Goal: Transaction & Acquisition: Purchase product/service

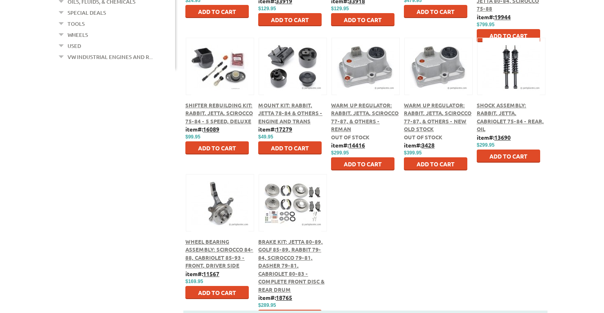
scroll to position [368, 0]
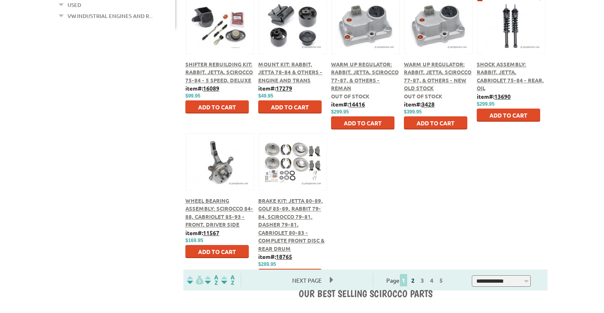
click at [417, 281] on link "2" at bounding box center [412, 279] width 7 height 7
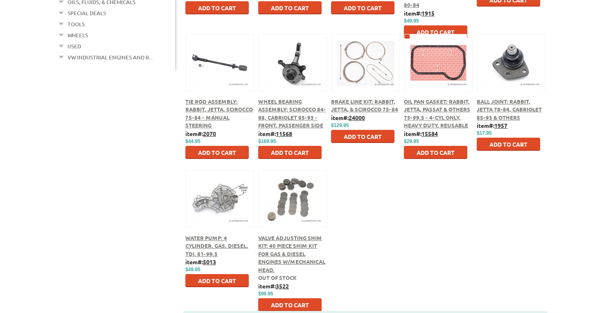
scroll to position [368, 0]
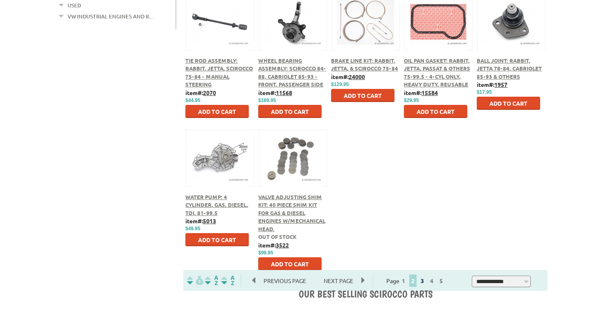
click at [426, 283] on link "3" at bounding box center [422, 280] width 7 height 7
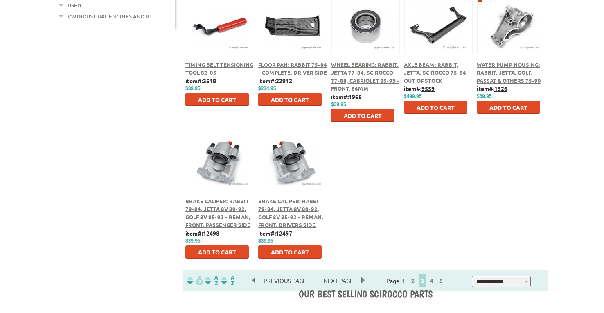
scroll to position [409, 0]
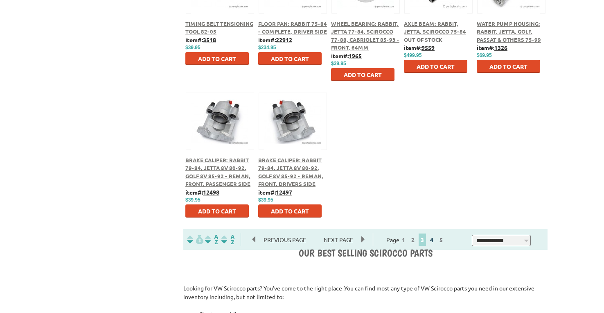
click at [436, 240] on link "4" at bounding box center [431, 239] width 7 height 7
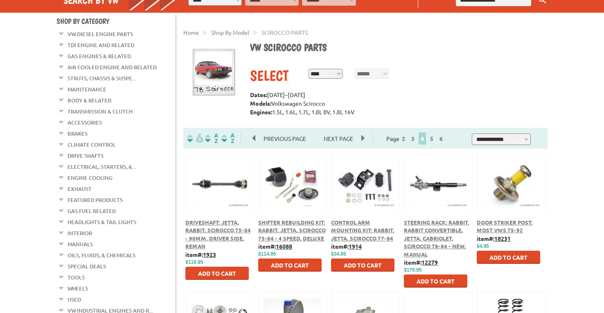
scroll to position [82, 0]
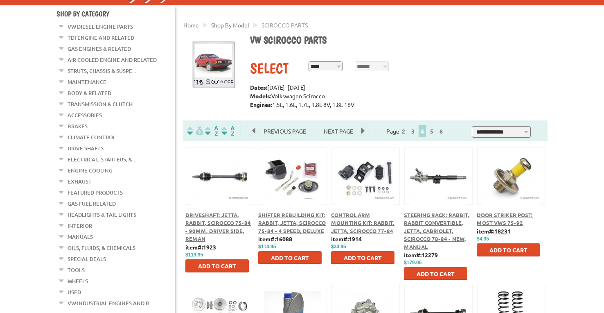
click at [297, 225] on span "Shifter Rebuilding Kit: Rabbit, Jetta, Scirocco 75-84 - 4 Speed, Deluxe" at bounding box center [292, 222] width 68 height 23
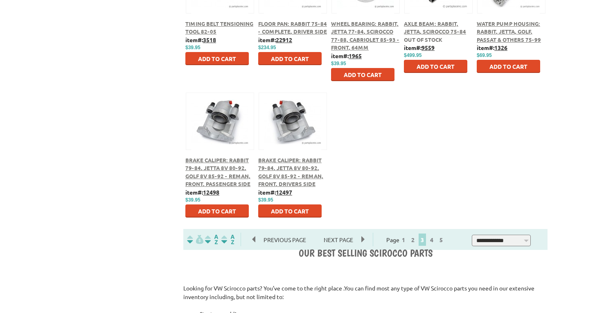
scroll to position [409, 0]
click at [436, 241] on link "4" at bounding box center [431, 239] width 7 height 7
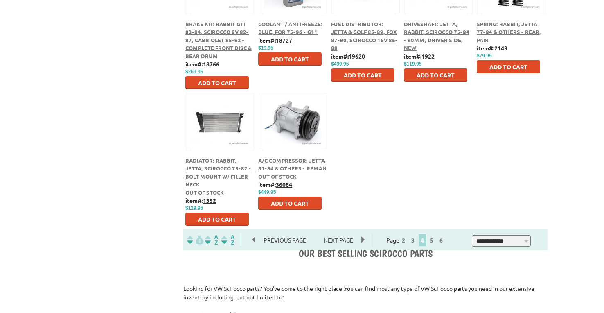
scroll to position [409, 0]
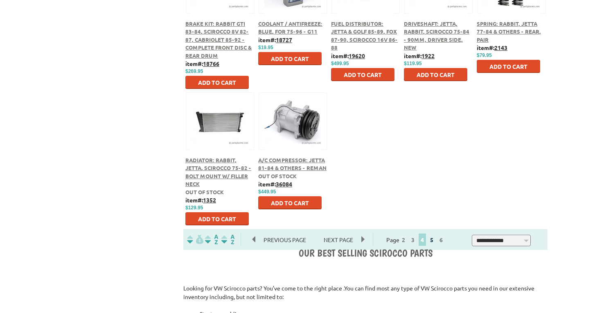
click at [436, 240] on link "5" at bounding box center [431, 239] width 7 height 7
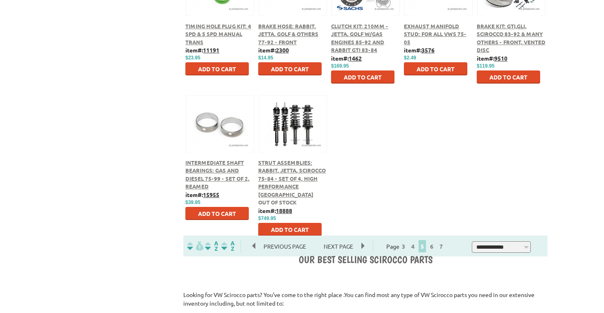
scroll to position [409, 0]
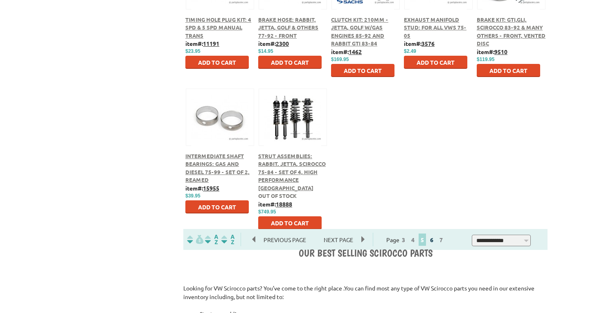
click at [436, 240] on link "6" at bounding box center [431, 239] width 7 height 7
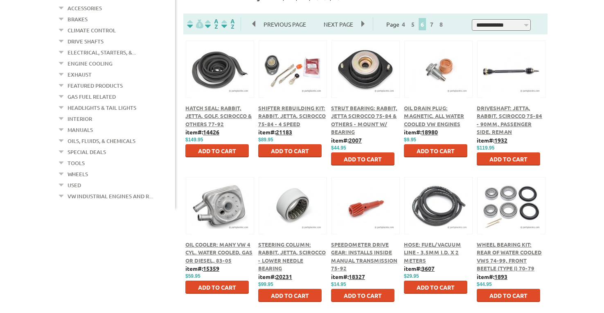
scroll to position [205, 0]
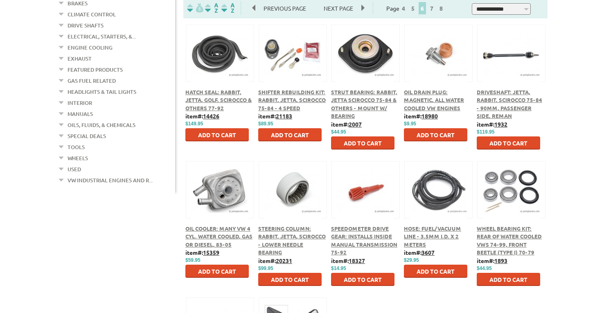
click at [445, 136] on span "Add to Cart" at bounding box center [436, 134] width 38 height 7
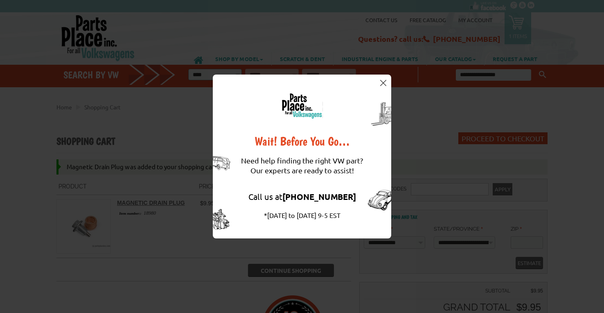
click at [382, 83] on img at bounding box center [383, 83] width 6 height 6
click at [382, 83] on div "**********" at bounding box center [299, 75] width 232 height 20
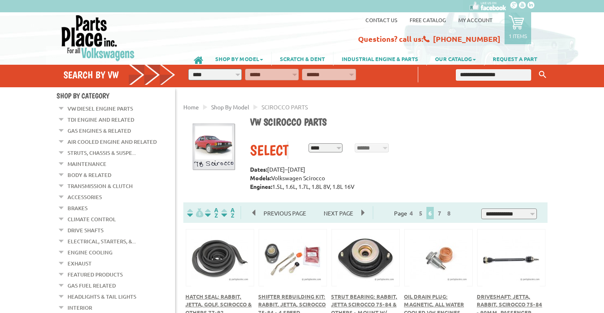
scroll to position [205, 0]
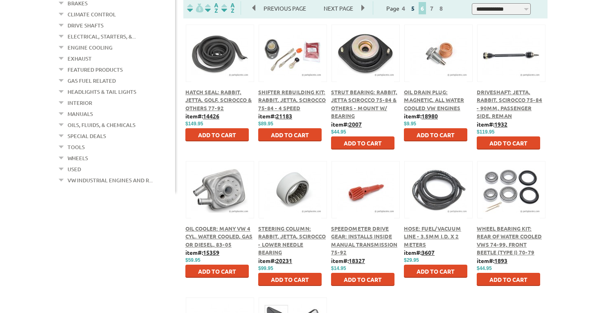
click at [417, 9] on link "5" at bounding box center [412, 8] width 7 height 7
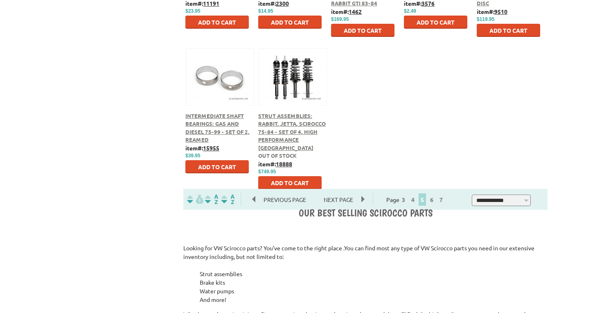
scroll to position [450, 0]
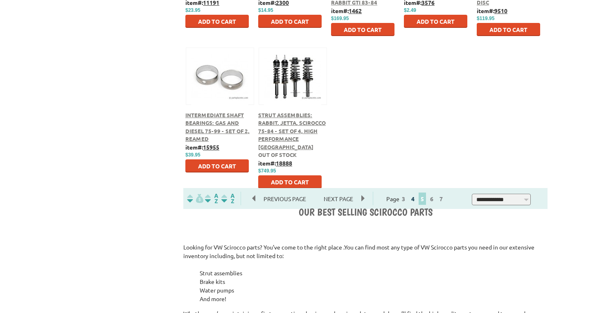
click at [417, 199] on link "4" at bounding box center [412, 198] width 7 height 7
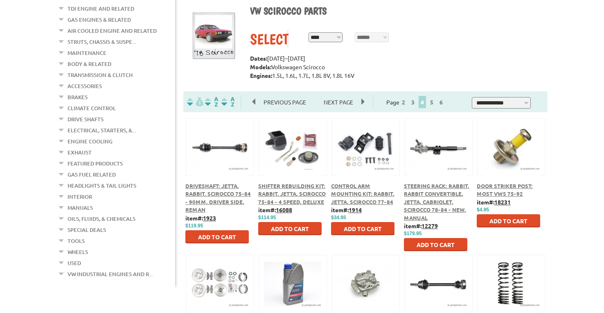
scroll to position [123, 0]
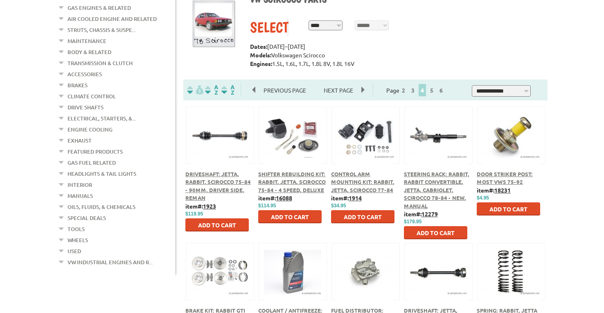
click at [507, 209] on span "Add to Cart" at bounding box center [509, 208] width 38 height 7
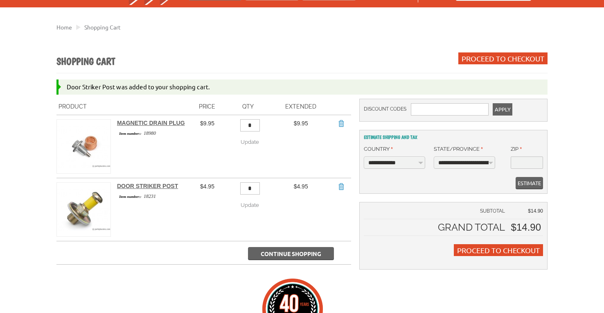
scroll to position [82, 0]
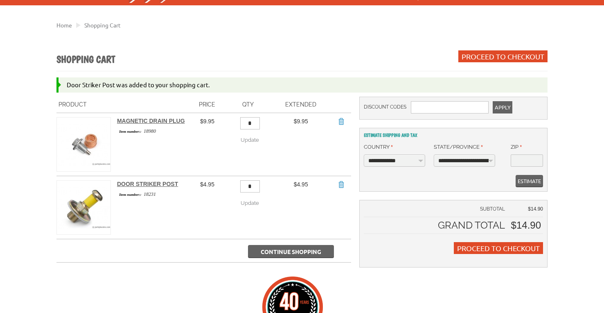
click at [241, 186] on input "*" at bounding box center [250, 186] width 20 height 12
type input "*"
click at [259, 200] on span "Update" at bounding box center [250, 203] width 18 height 6
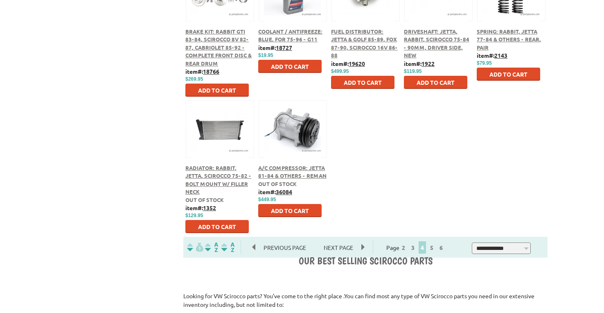
scroll to position [450, 0]
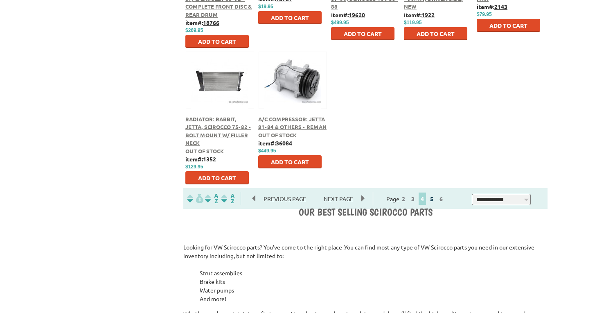
click at [436, 199] on link "5" at bounding box center [431, 198] width 7 height 7
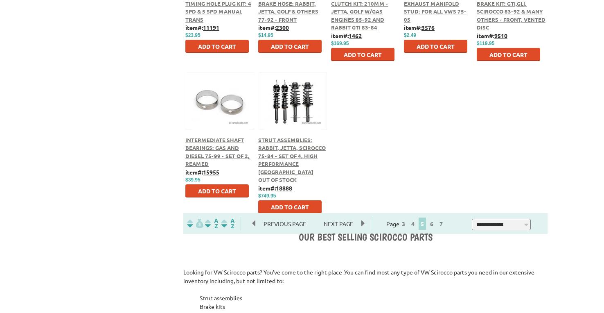
scroll to position [450, 0]
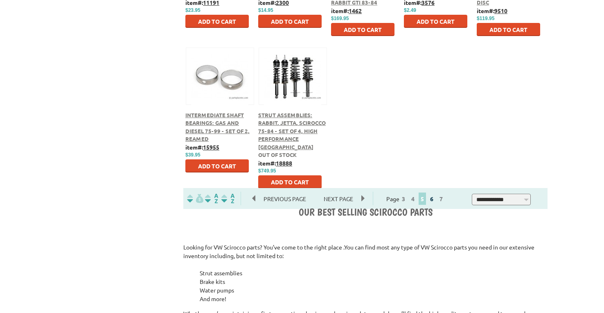
click at [436, 199] on link "6" at bounding box center [431, 198] width 7 height 7
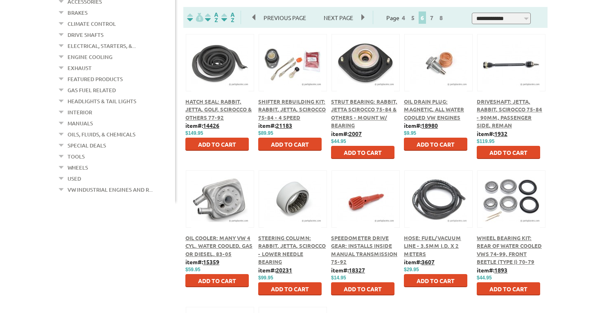
scroll to position [205, 0]
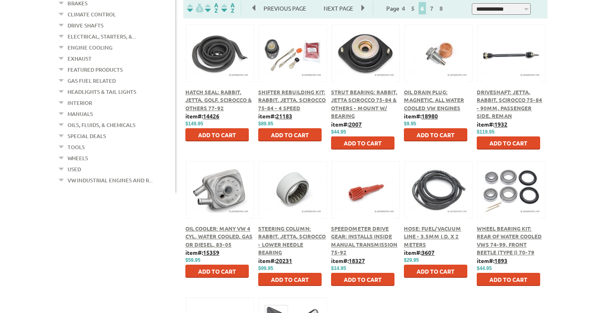
click at [445, 202] on img at bounding box center [438, 189] width 57 height 57
click at [440, 238] on span "Hose: Fuel/Vacuum Line - 3.5mm I.D. x 2 meters" at bounding box center [432, 236] width 57 height 23
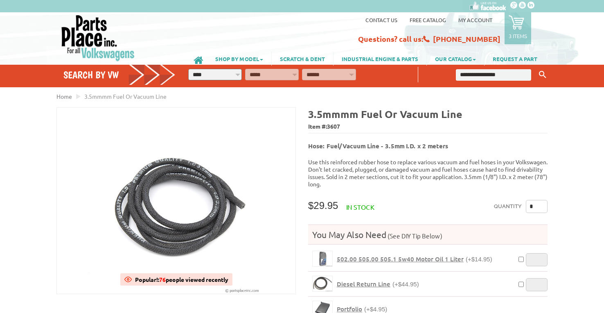
click at [540, 202] on input "*" at bounding box center [537, 206] width 22 height 13
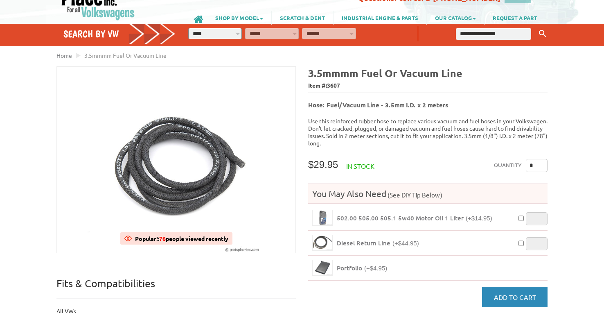
type input "*"
click at [533, 293] on span "Add to Cart" at bounding box center [515, 297] width 42 height 8
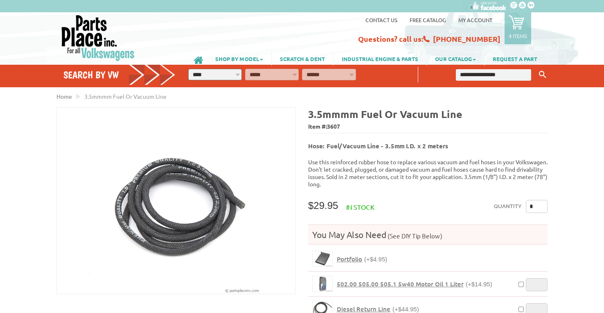
scroll to position [41, 0]
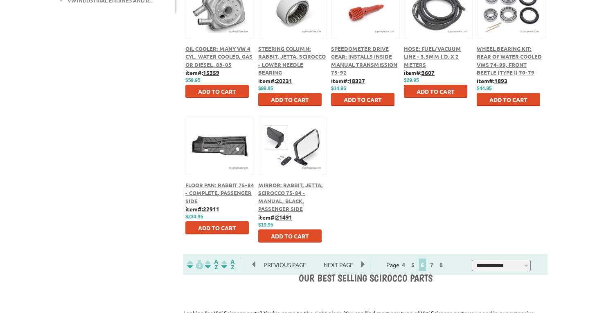
scroll to position [409, 0]
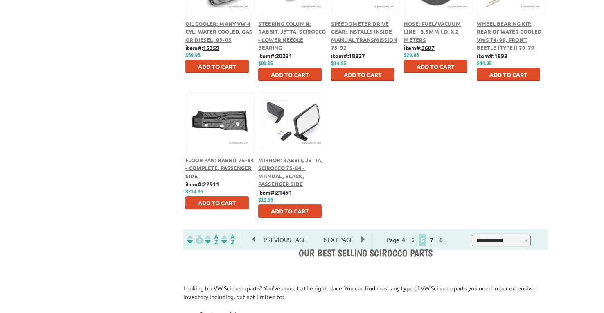
click at [436, 239] on link "7" at bounding box center [431, 239] width 7 height 7
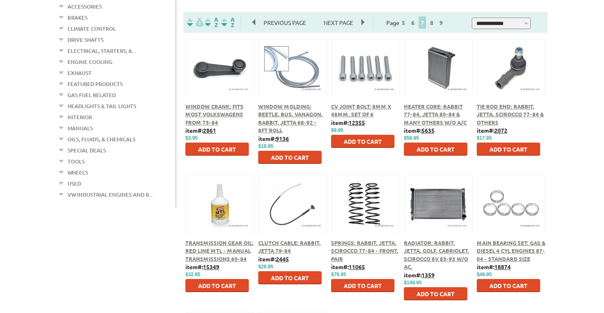
scroll to position [205, 0]
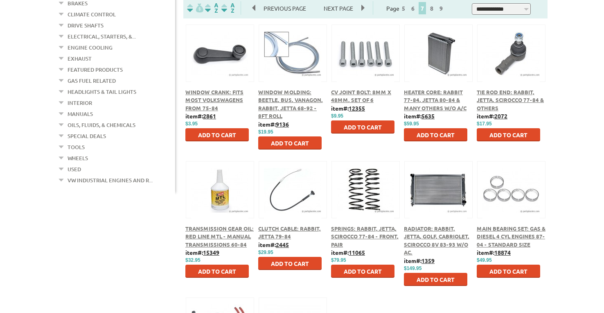
click at [215, 235] on span "Transmission Gear Oil: Red Line MTL - Manual Transmissions 60-84" at bounding box center [219, 236] width 68 height 23
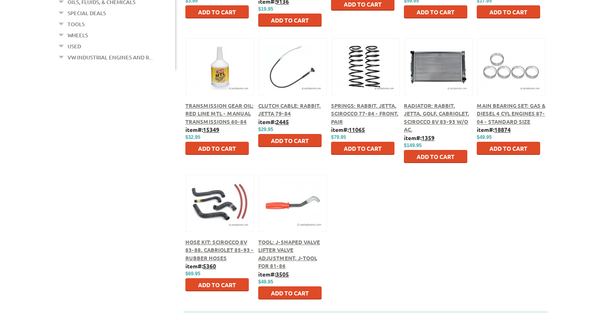
scroll to position [368, 0]
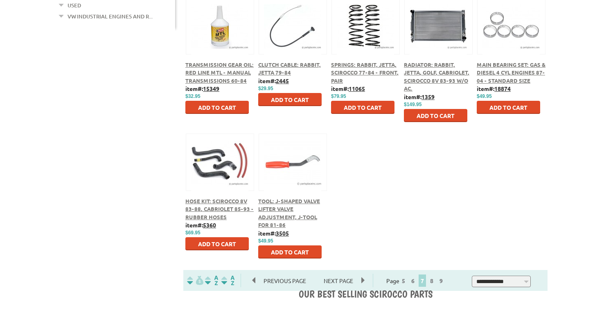
click at [218, 207] on span "Hose Kit: Scirocco 8V 83-88, Cabriolet 85-93 - Rubber Hoses" at bounding box center [219, 208] width 68 height 23
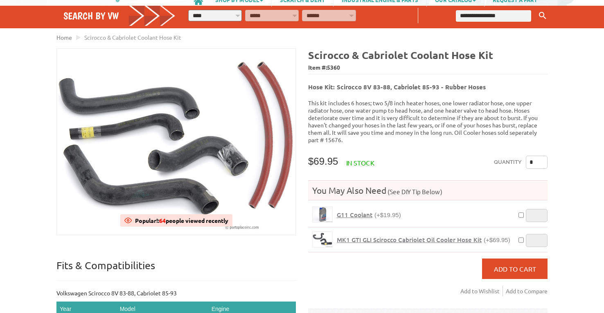
scroll to position [123, 0]
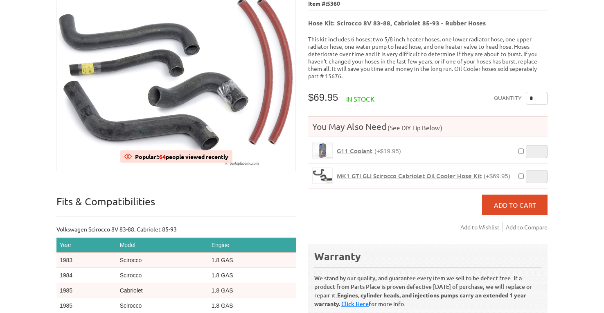
click at [535, 92] on input "*" at bounding box center [537, 98] width 22 height 13
type input "*"
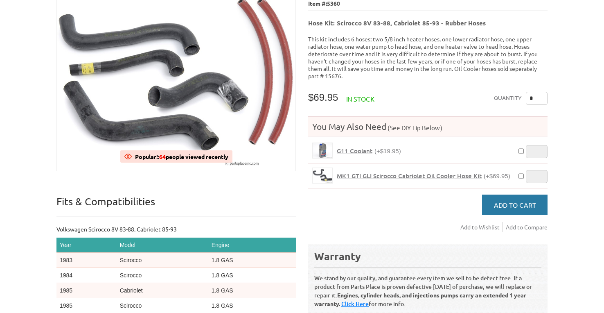
click at [515, 201] on span "Add to Cart" at bounding box center [515, 205] width 42 height 8
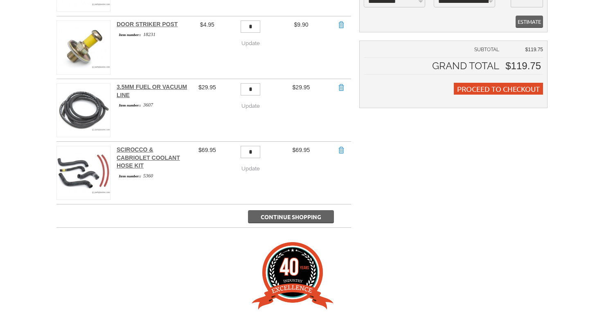
scroll to position [246, 0]
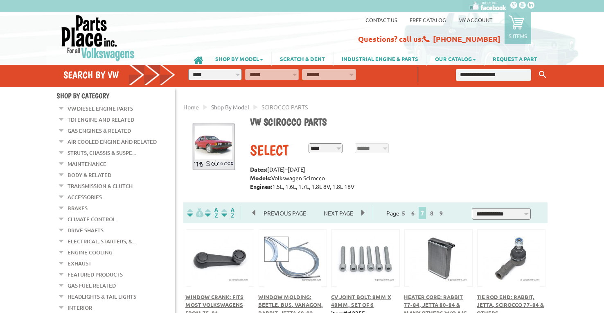
scroll to position [368, 0]
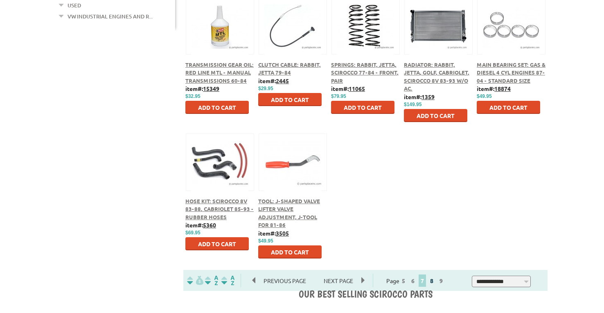
click at [436, 282] on link "8" at bounding box center [431, 280] width 7 height 7
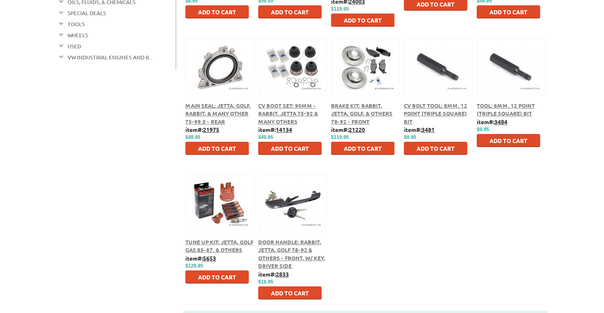
scroll to position [368, 0]
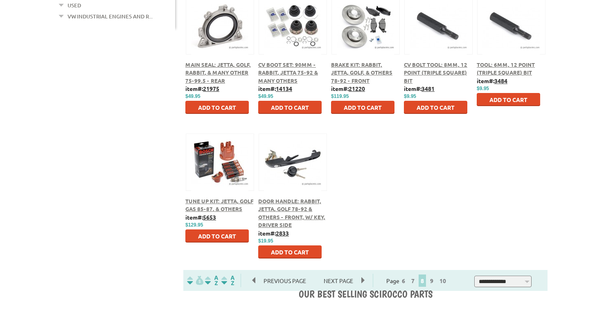
click at [224, 208] on span "Tune Up Kit: Jetta, Golf Gas 85-87, & others" at bounding box center [219, 204] width 68 height 15
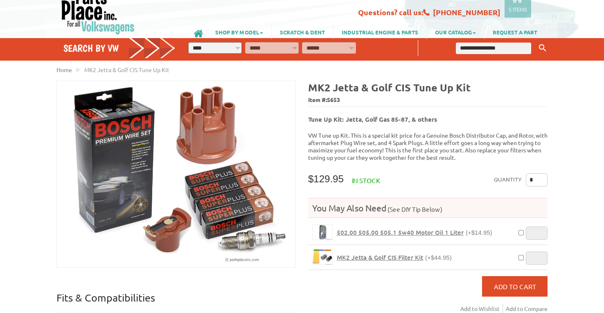
scroll to position [41, 0]
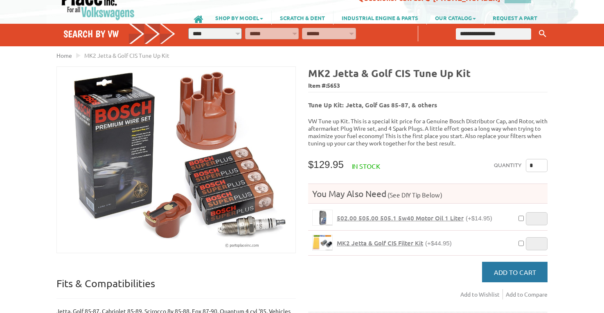
click at [503, 268] on span "Add to Cart" at bounding box center [515, 272] width 42 height 8
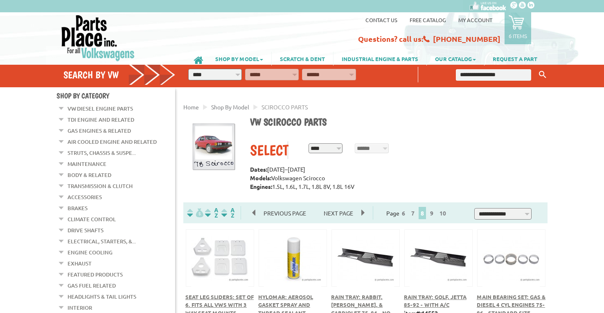
scroll to position [368, 0]
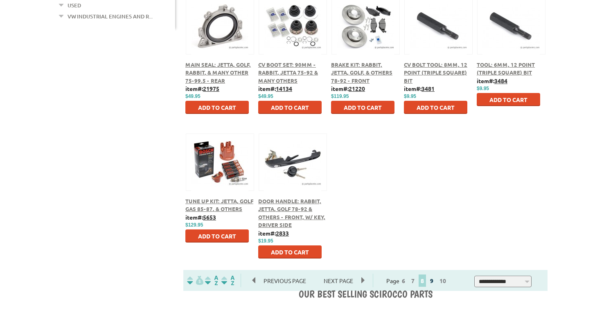
click at [436, 282] on link "9" at bounding box center [431, 280] width 7 height 7
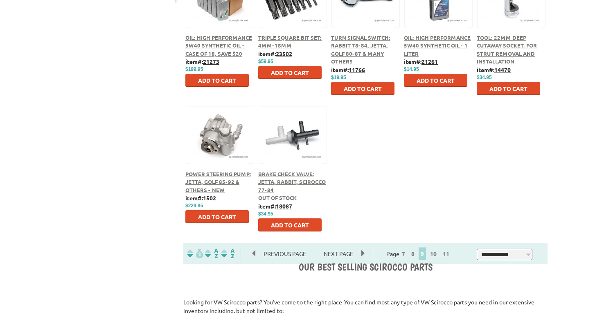
scroll to position [409, 0]
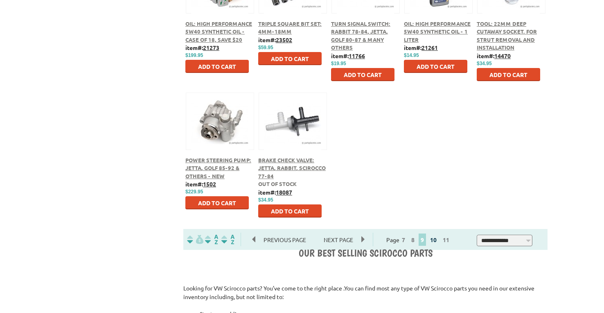
click at [439, 242] on link "10" at bounding box center [433, 239] width 11 height 7
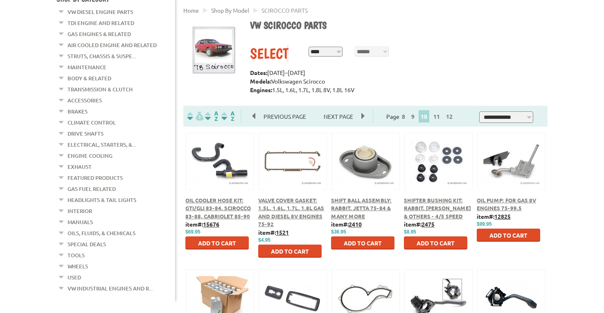
scroll to position [123, 0]
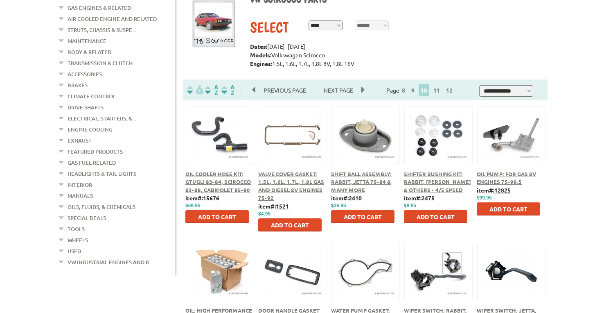
click at [207, 183] on span "Oil Cooler Hose Kit: GTI/GLI 83-84, Scirocco 83-88, Cabriolet 85-90" at bounding box center [218, 181] width 66 height 23
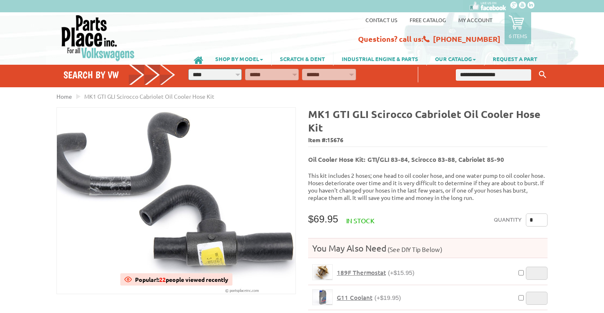
click at [531, 214] on input "*" at bounding box center [537, 219] width 22 height 13
click at [543, 213] on input "*" at bounding box center [537, 219] width 22 height 13
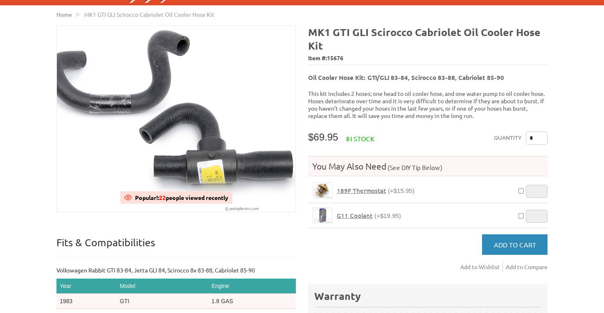
type input "*"
click at [512, 240] on span "Add to Cart" at bounding box center [515, 244] width 42 height 8
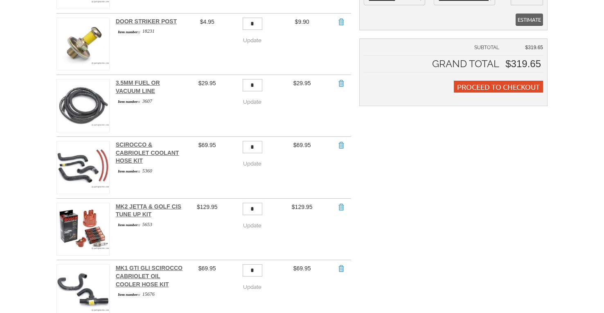
scroll to position [246, 0]
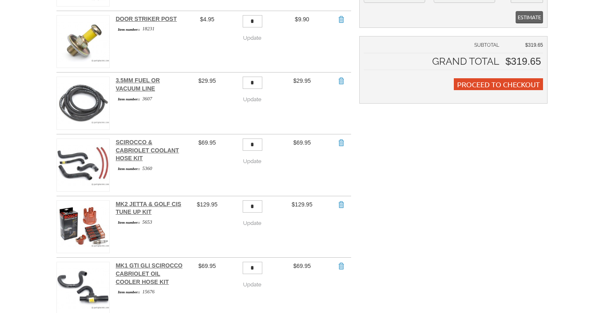
click at [260, 201] on input "*" at bounding box center [253, 206] width 20 height 12
type input "*"
click at [342, 200] on link "Remove Item" at bounding box center [341, 204] width 8 height 8
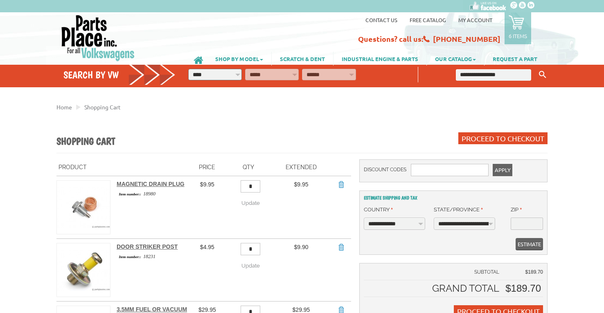
scroll to position [226, 0]
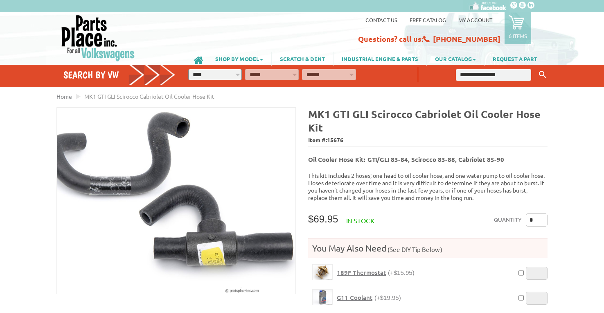
scroll to position [82, 0]
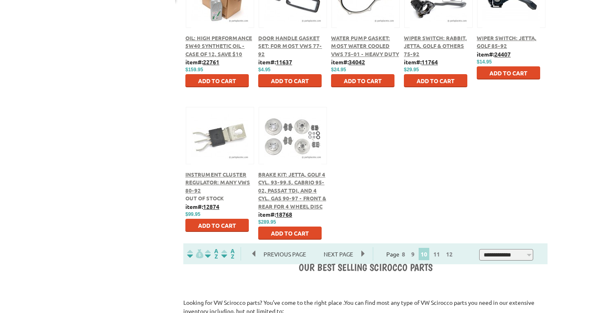
scroll to position [409, 0]
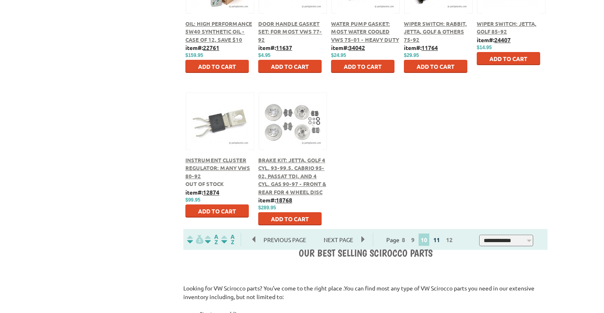
click at [442, 241] on link "11" at bounding box center [437, 239] width 11 height 7
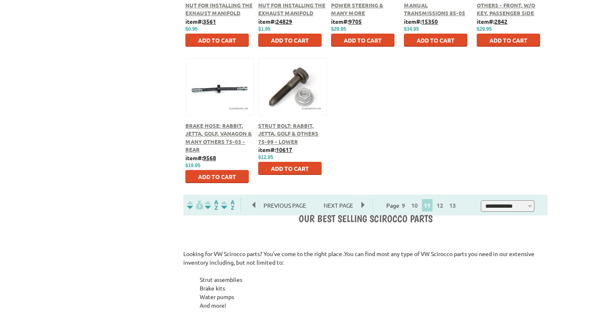
scroll to position [450, 0]
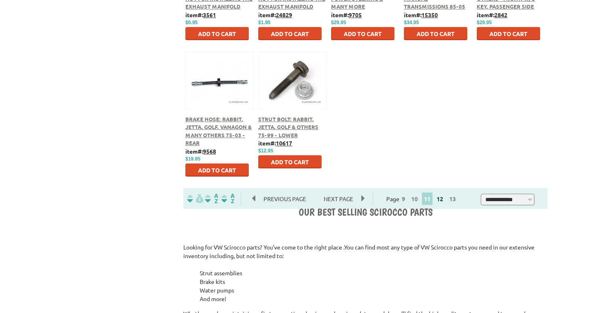
click at [444, 199] on link "12" at bounding box center [440, 198] width 11 height 7
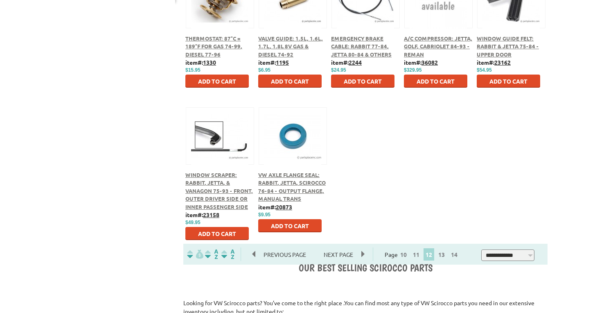
scroll to position [409, 0]
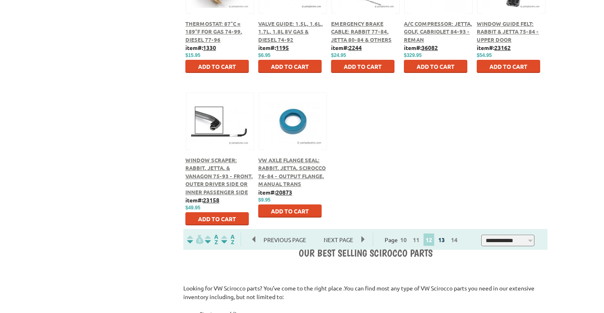
click at [447, 241] on link "13" at bounding box center [441, 239] width 11 height 7
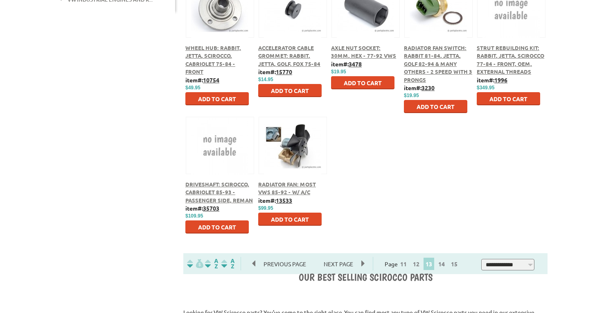
scroll to position [409, 0]
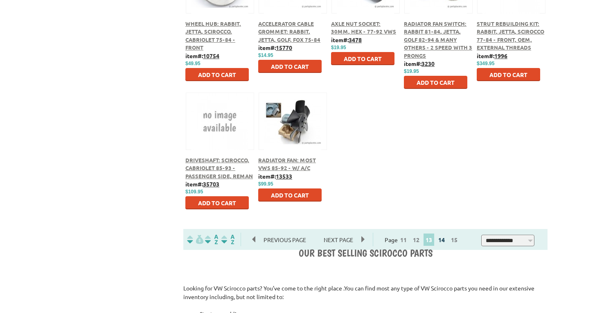
click at [445, 241] on link "14" at bounding box center [441, 239] width 11 height 7
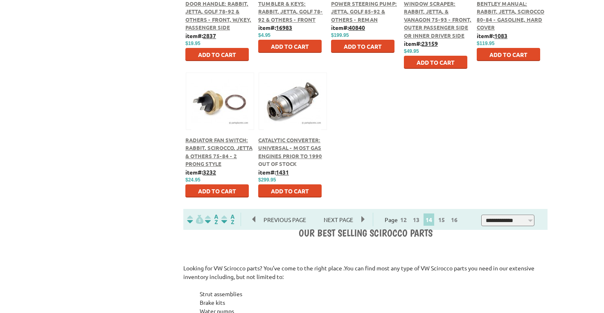
scroll to position [450, 0]
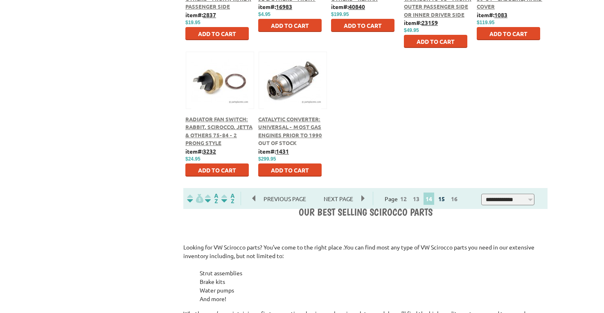
click at [447, 197] on link "15" at bounding box center [441, 198] width 11 height 7
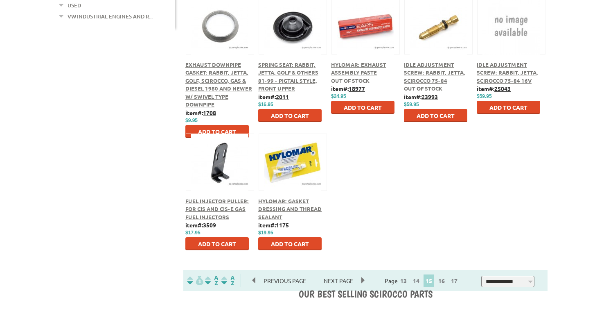
scroll to position [409, 0]
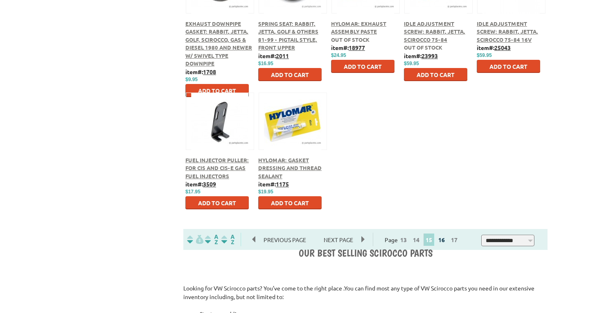
click at [446, 241] on link "16" at bounding box center [441, 239] width 11 height 7
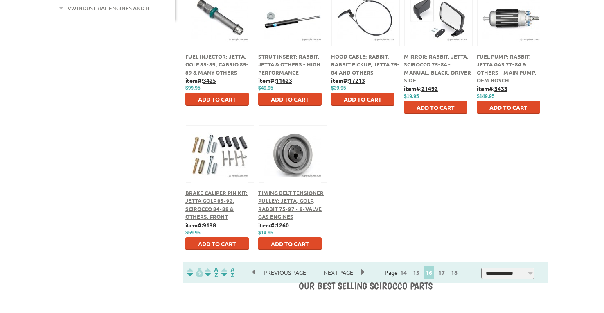
scroll to position [409, 0]
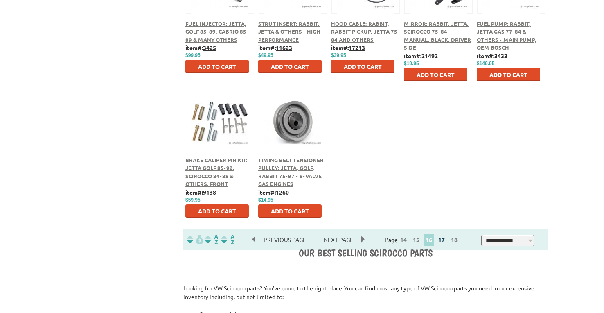
click at [445, 240] on link "17" at bounding box center [441, 239] width 11 height 7
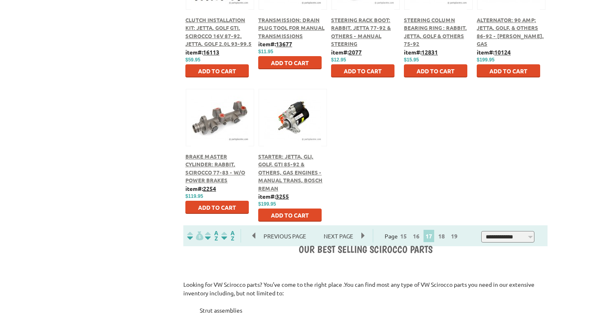
scroll to position [450, 0]
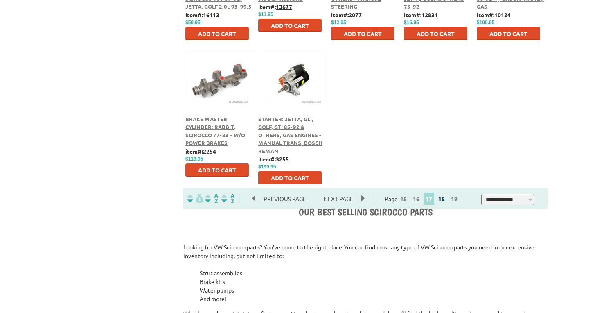
click at [447, 200] on link "18" at bounding box center [441, 198] width 11 height 7
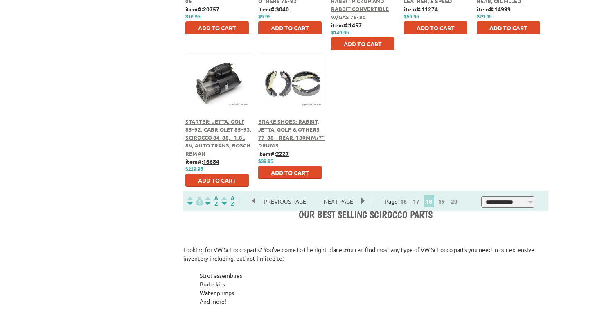
scroll to position [450, 0]
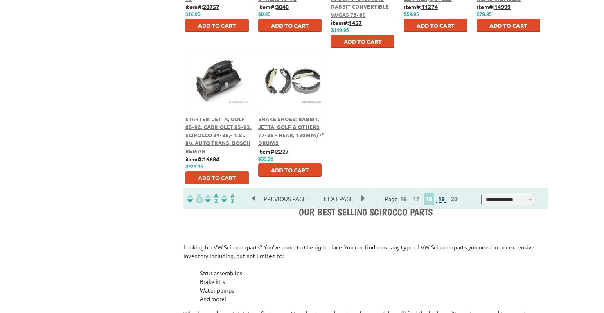
click at [447, 200] on link "19" at bounding box center [441, 198] width 11 height 7
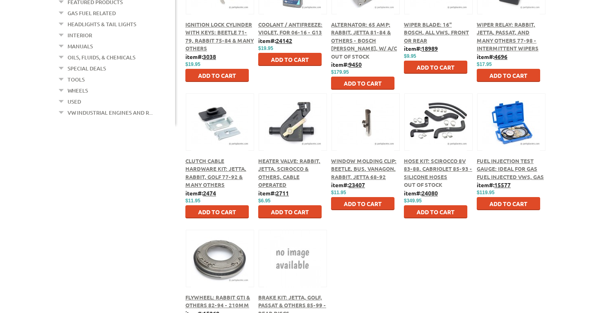
scroll to position [287, 0]
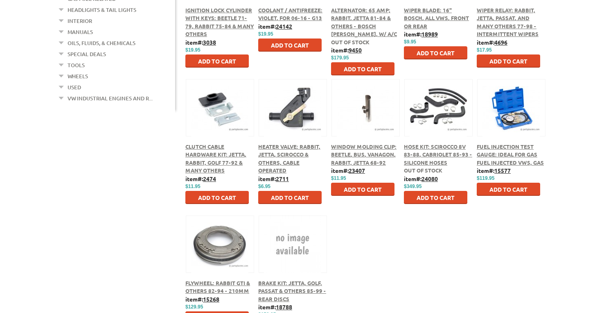
click at [447, 155] on span "Hose Kit: Scirocco 8V 83-88, Cabriolet 85-93 - Silicone Hoses" at bounding box center [438, 154] width 68 height 23
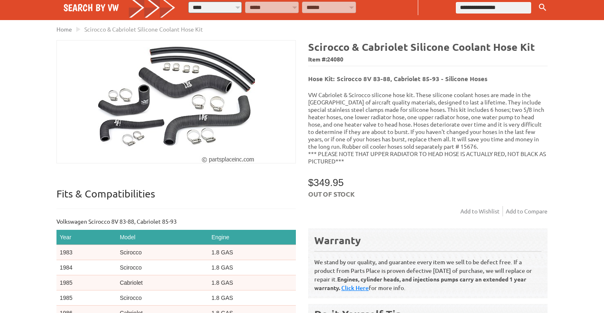
scroll to position [82, 0]
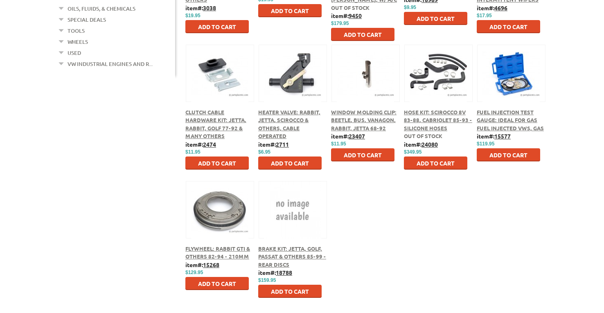
scroll to position [368, 0]
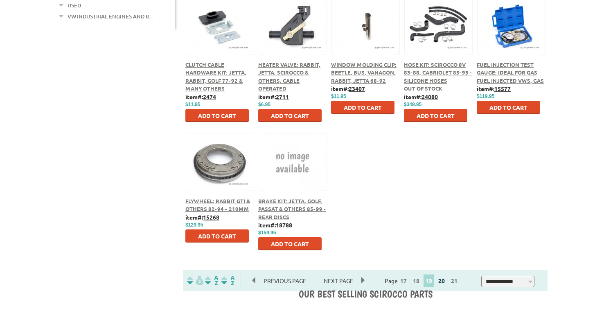
click at [446, 283] on link "20" at bounding box center [441, 280] width 11 height 7
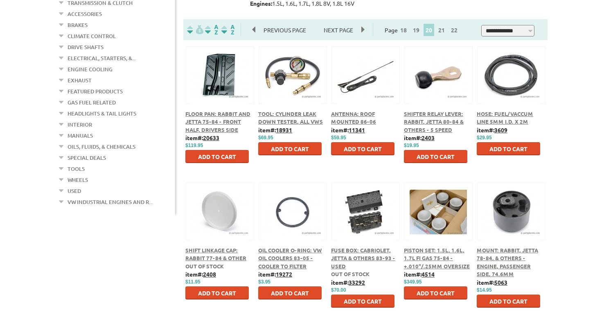
scroll to position [205, 0]
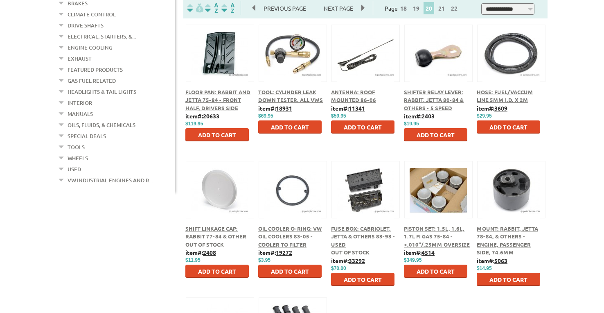
click at [503, 102] on span "Hose: Fuel/Vaccum Line 5mm I.D. x 2m" at bounding box center [505, 95] width 57 height 15
